Goal: Obtain resource: Download file/media

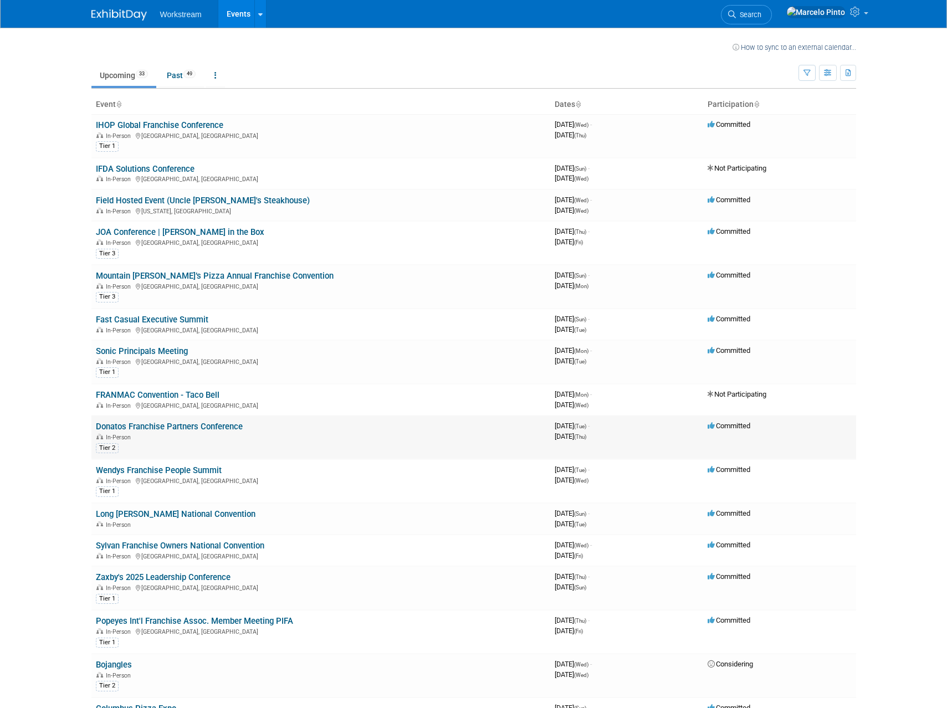
click at [231, 425] on link "Donatos Franchise Partners Conference" at bounding box center [169, 427] width 147 height 10
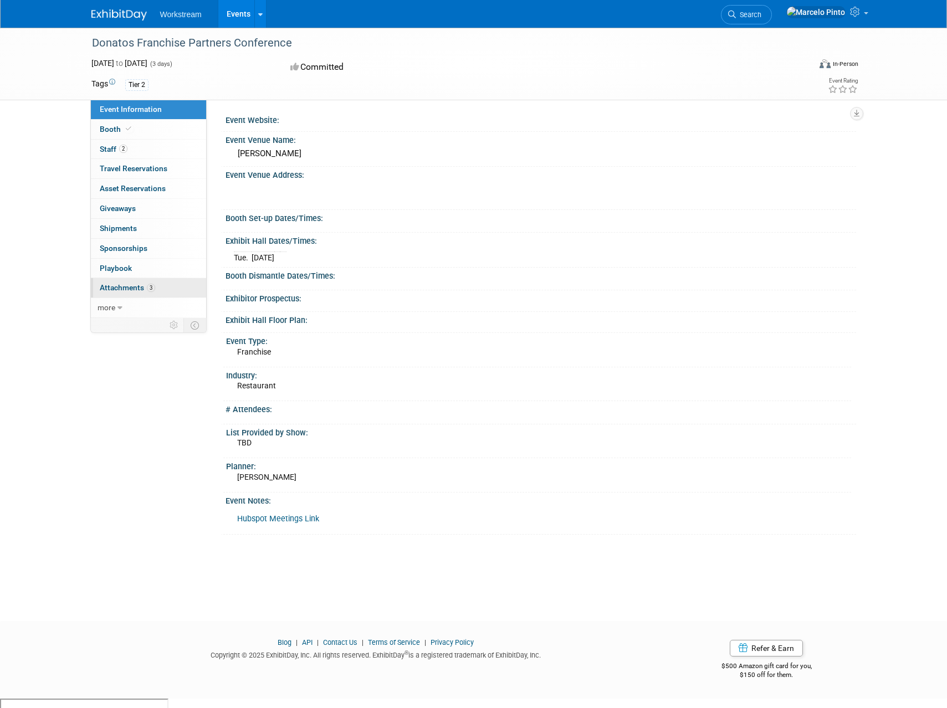
click at [135, 287] on span "Attachments 3" at bounding box center [127, 287] width 55 height 9
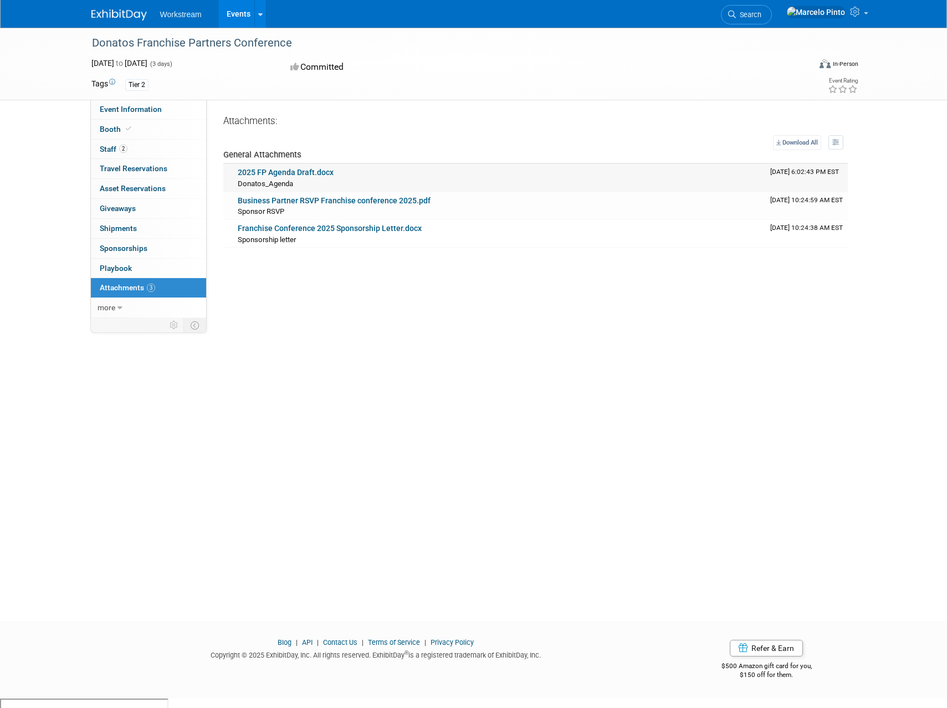
click at [321, 171] on link "2025 FP Agenda Draft.docx" at bounding box center [286, 172] width 96 height 9
click at [351, 202] on link "Business Partner RSVP Franchise conference 2025.pdf" at bounding box center [334, 200] width 193 height 9
click at [366, 231] on link "Franchise Conference 2025 Sponsorship Letter.docx" at bounding box center [330, 228] width 184 height 9
click at [142, 137] on link "Booth" at bounding box center [148, 129] width 115 height 19
